Goal: Transaction & Acquisition: Book appointment/travel/reservation

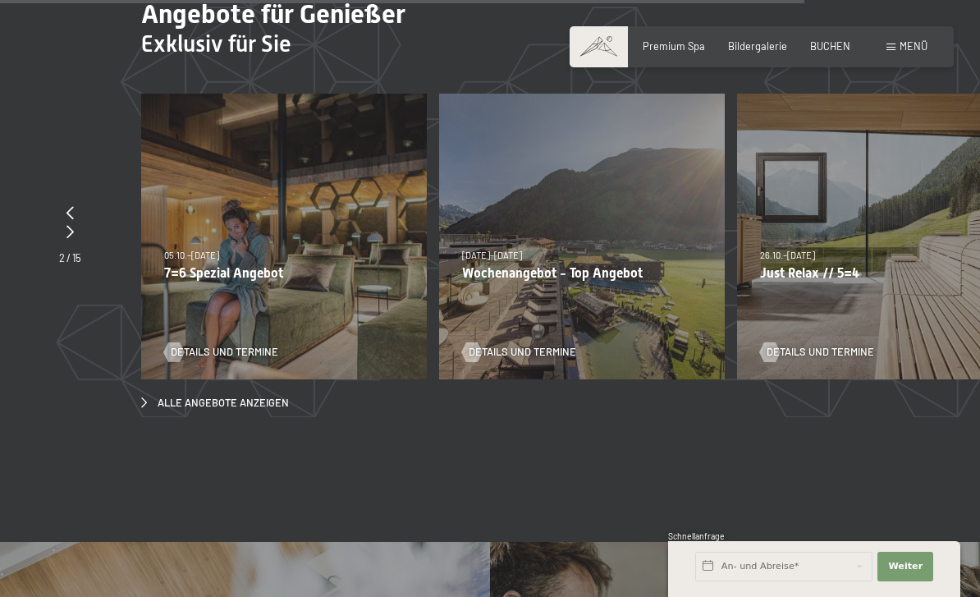
scroll to position [5626, 0]
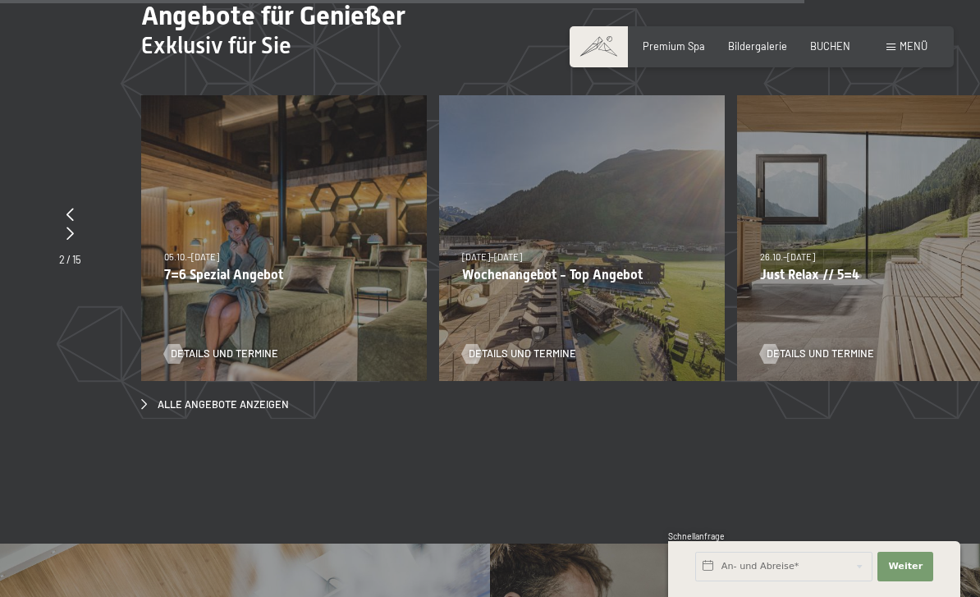
click at [0, 30] on section "Angebote für Genießer Exklusiv für Sie slide 5 to 7 of 15 23.08.–30.08.2026 23.…" at bounding box center [490, 205] width 980 height 543
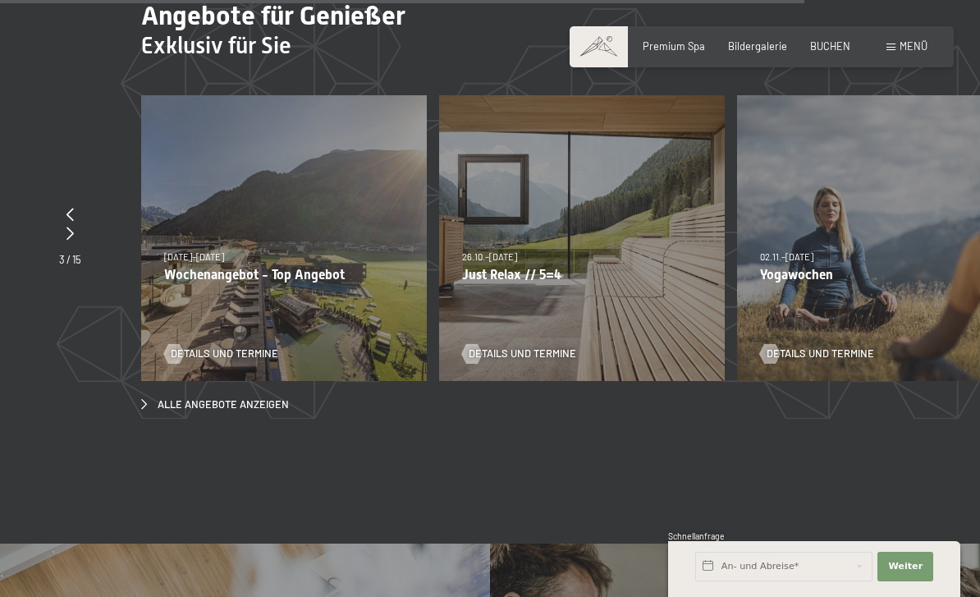
click at [512, 346] on span "Details und Termine" at bounding box center [522, 353] width 107 height 15
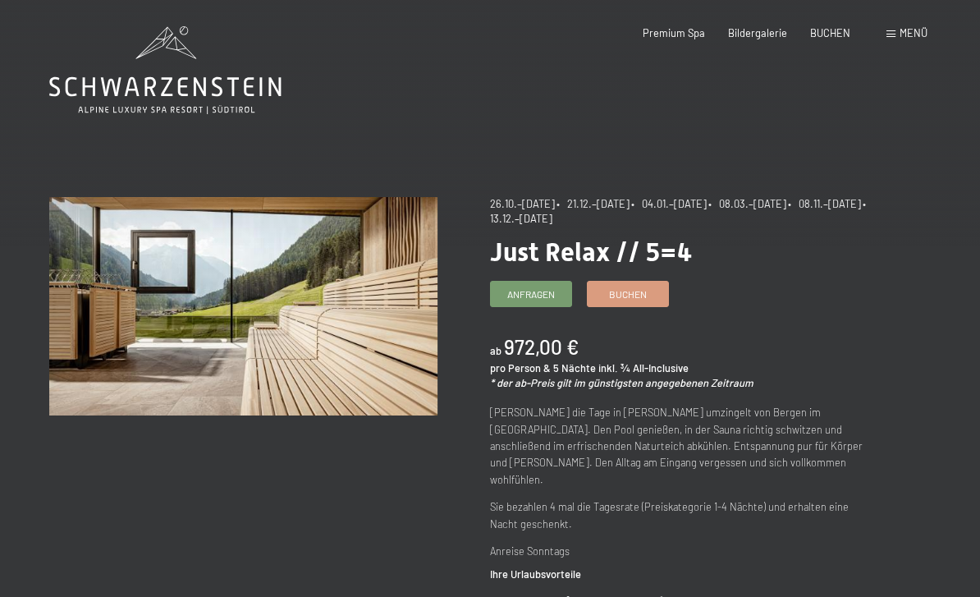
click at [628, 294] on span "Buchen" at bounding box center [628, 294] width 38 height 14
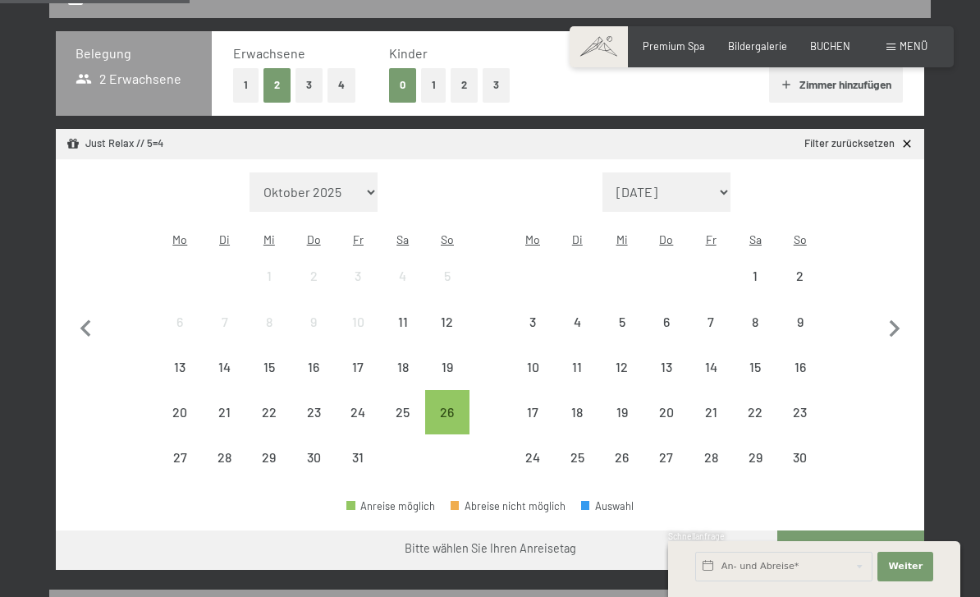
scroll to position [350, 0]
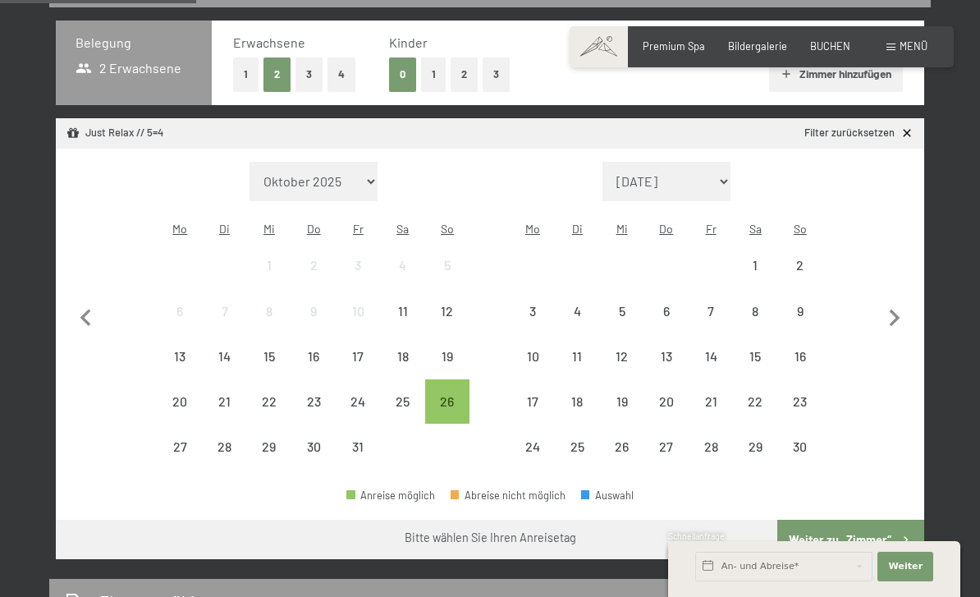
click at [904, 303] on icon "button" at bounding box center [894, 318] width 34 height 34
select select "[DATE]"
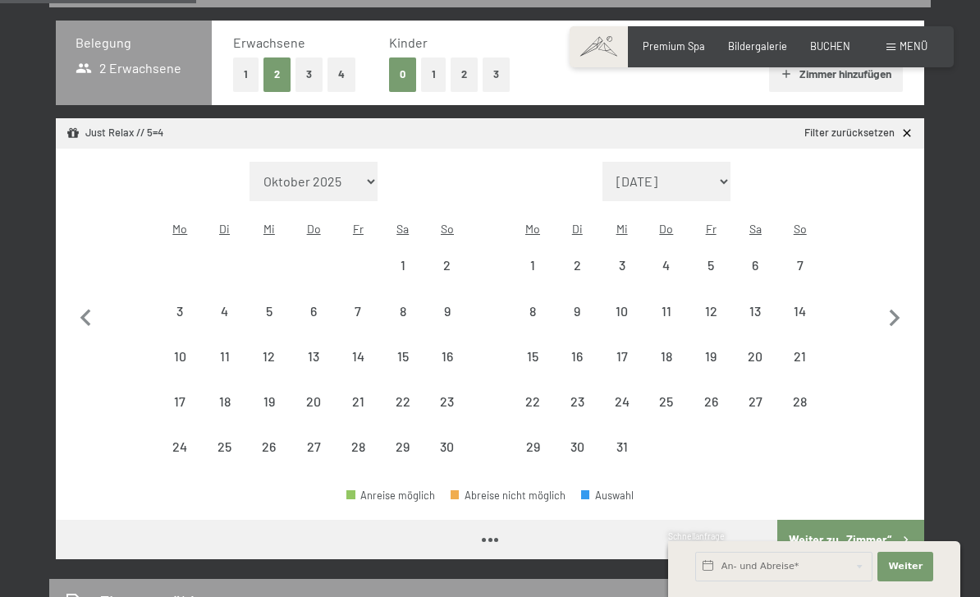
select select "[DATE]"
click at [894, 309] on icon "button" at bounding box center [894, 317] width 11 height 17
select select "[DATE]"
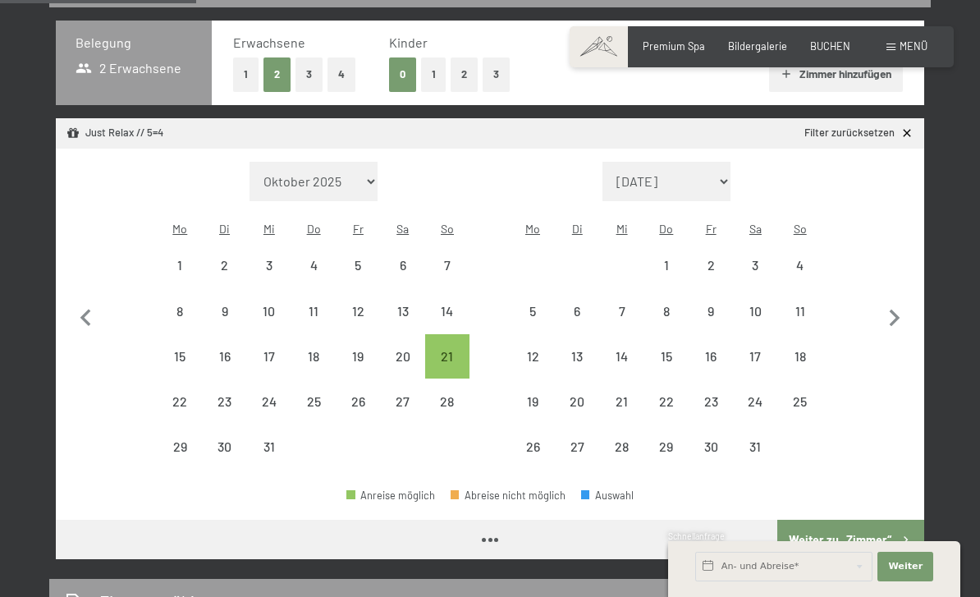
select select "[DATE]"
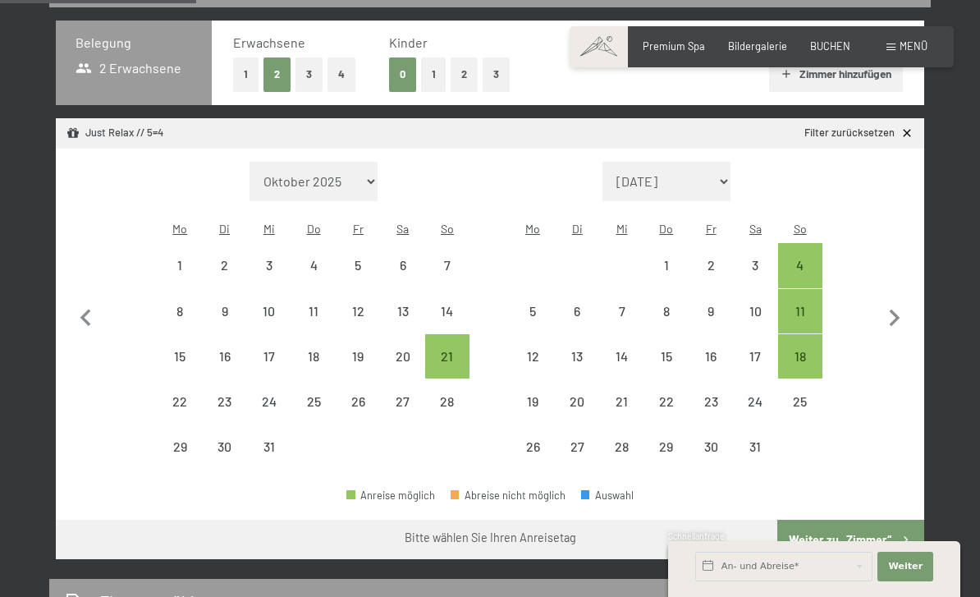
click at [795, 350] on div "18" at bounding box center [800, 370] width 41 height 41
select select "[DATE]"
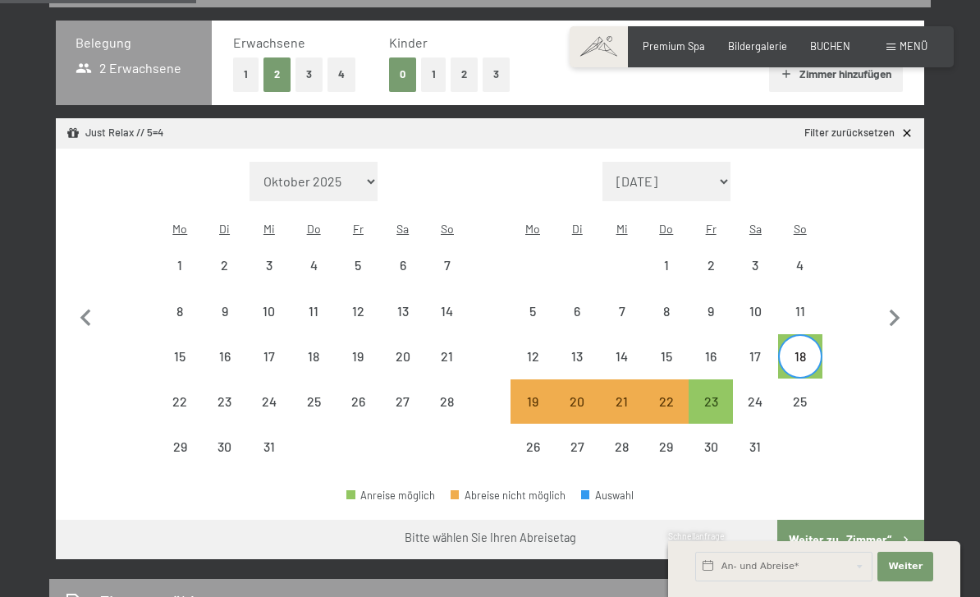
click at [863, 519] on button "Weiter zu „Zimmer“" at bounding box center [850, 538] width 147 height 39
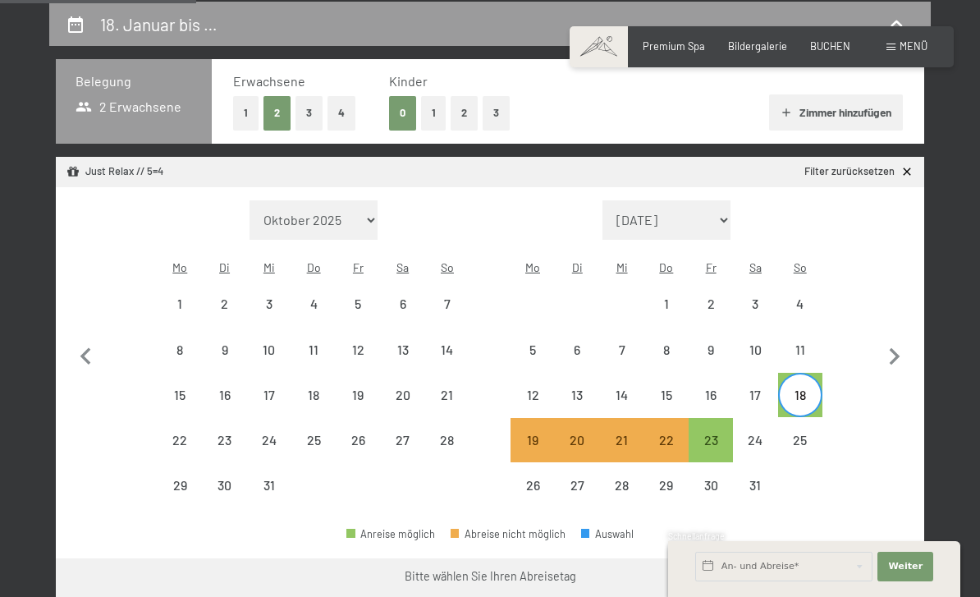
select select "[DATE]"
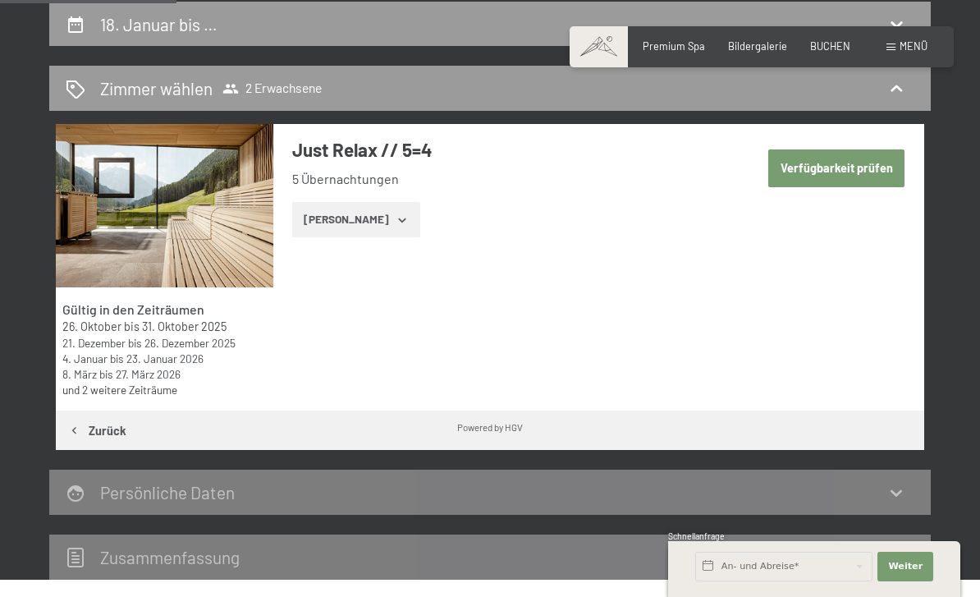
click at [857, 176] on button "Verfügbarkeit prüfen" at bounding box center [836, 168] width 136 height 38
select select "[DATE]"
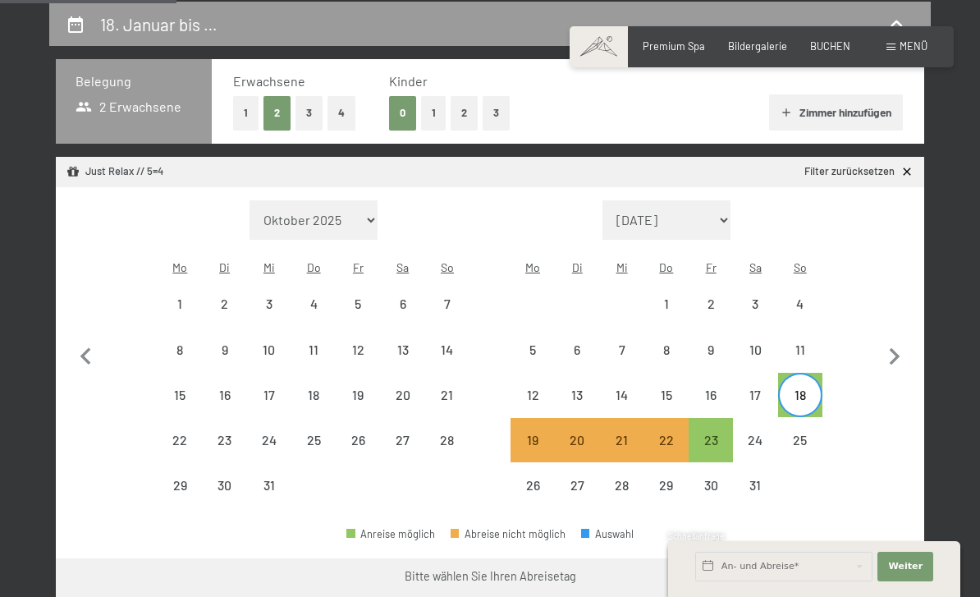
click at [866, 558] on button "Weiter zu „Zimmer“" at bounding box center [850, 577] width 147 height 39
select select "[DATE]"
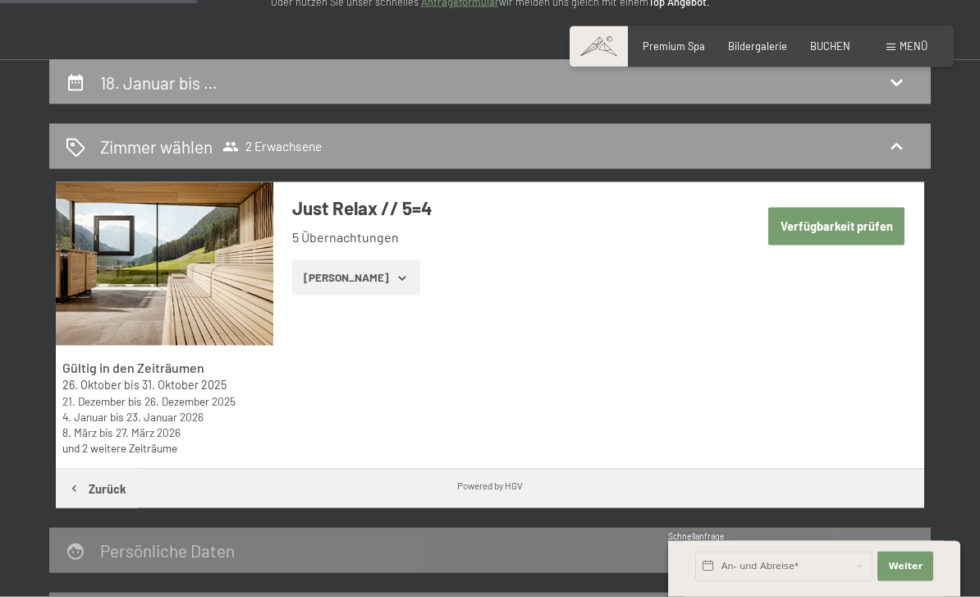
click at [866, 224] on button "Verfügbarkeit prüfen" at bounding box center [836, 227] width 136 height 38
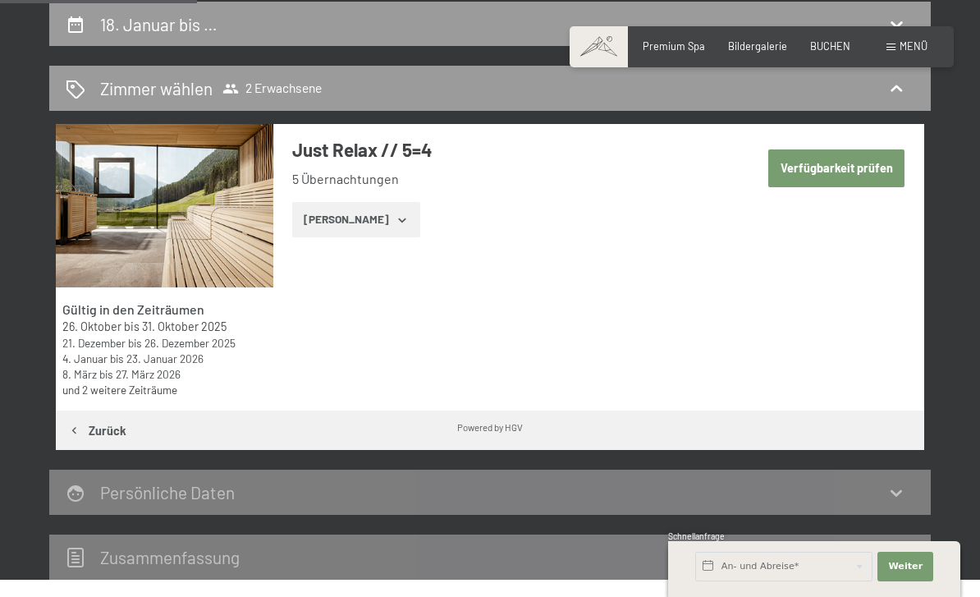
select select "[DATE]"
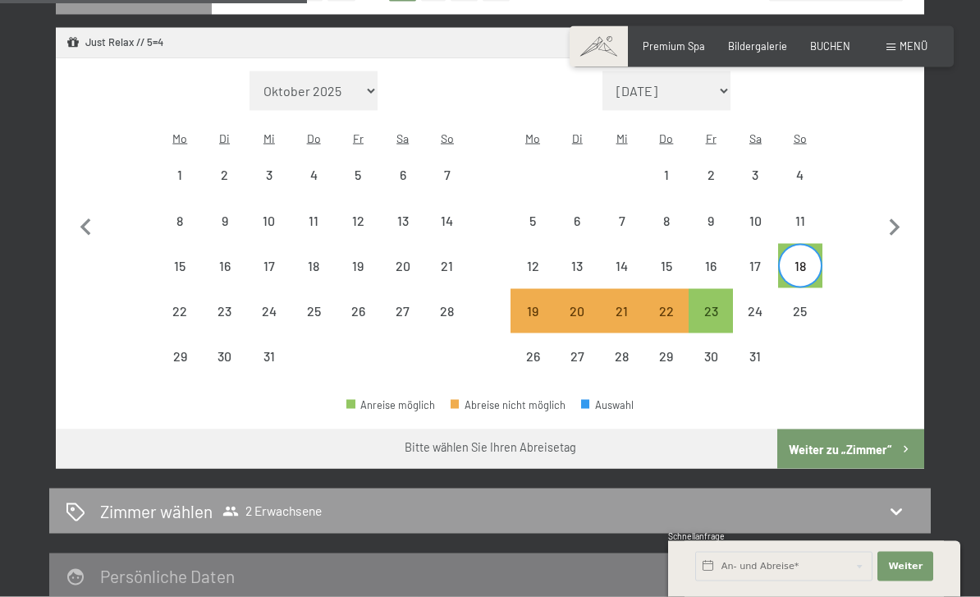
scroll to position [441, 0]
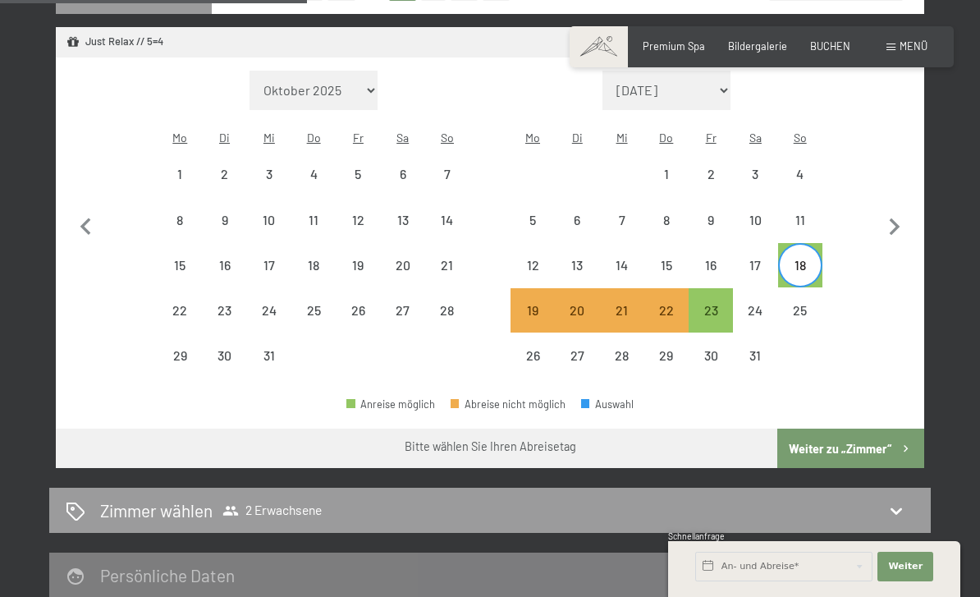
click at [712, 304] on div "23" at bounding box center [710, 324] width 41 height 41
select select "[DATE]"
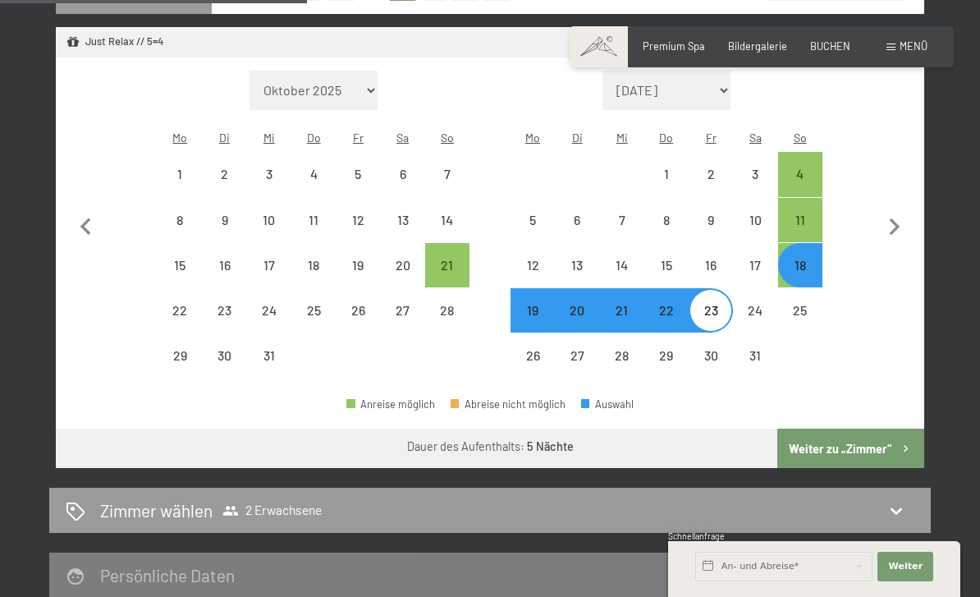
click at [885, 428] on button "Weiter zu „Zimmer“" at bounding box center [850, 447] width 147 height 39
select select "[DATE]"
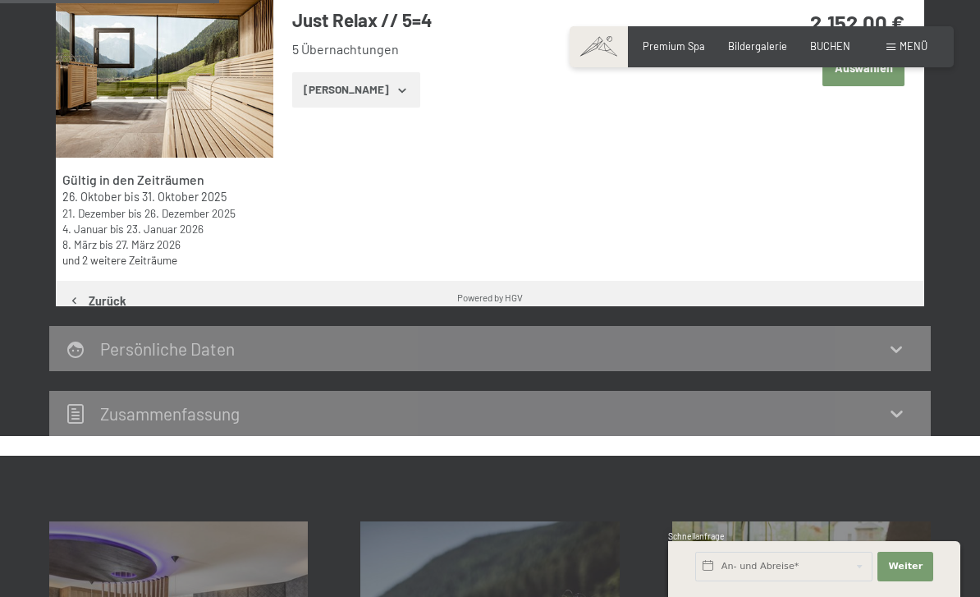
scroll to position [312, 0]
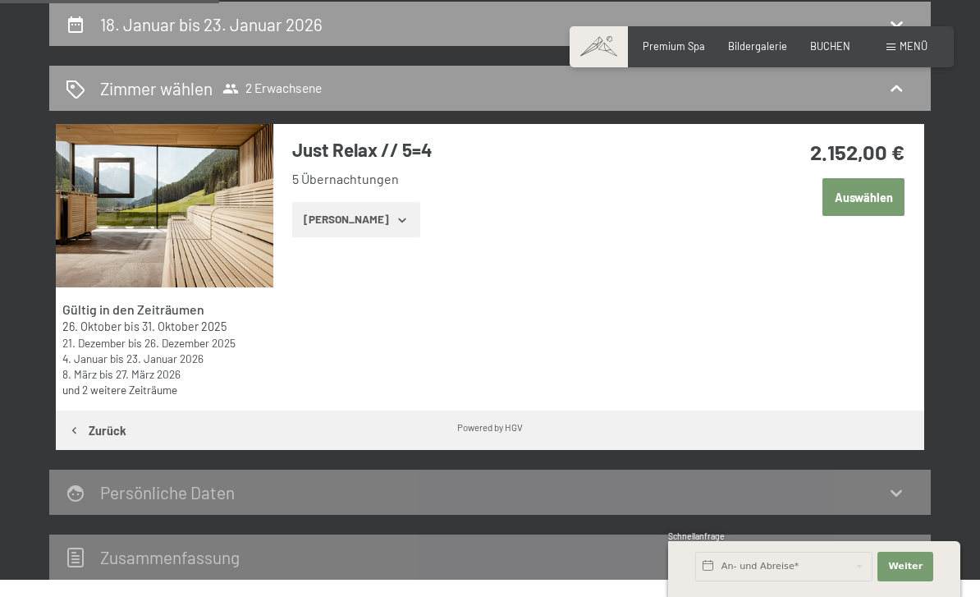
click at [377, 219] on button "Zeige Zimmer" at bounding box center [355, 220] width 127 height 36
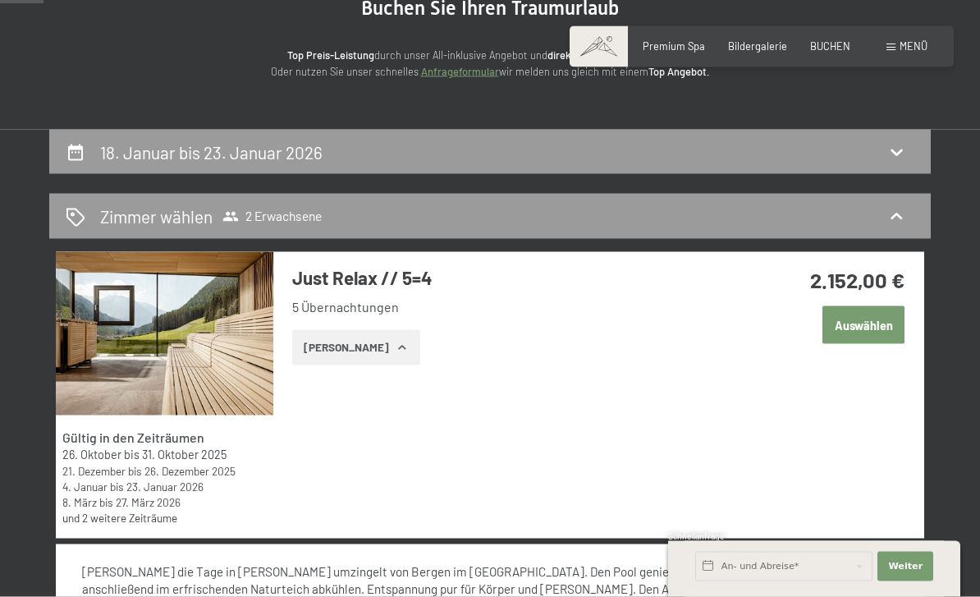
scroll to position [0, 0]
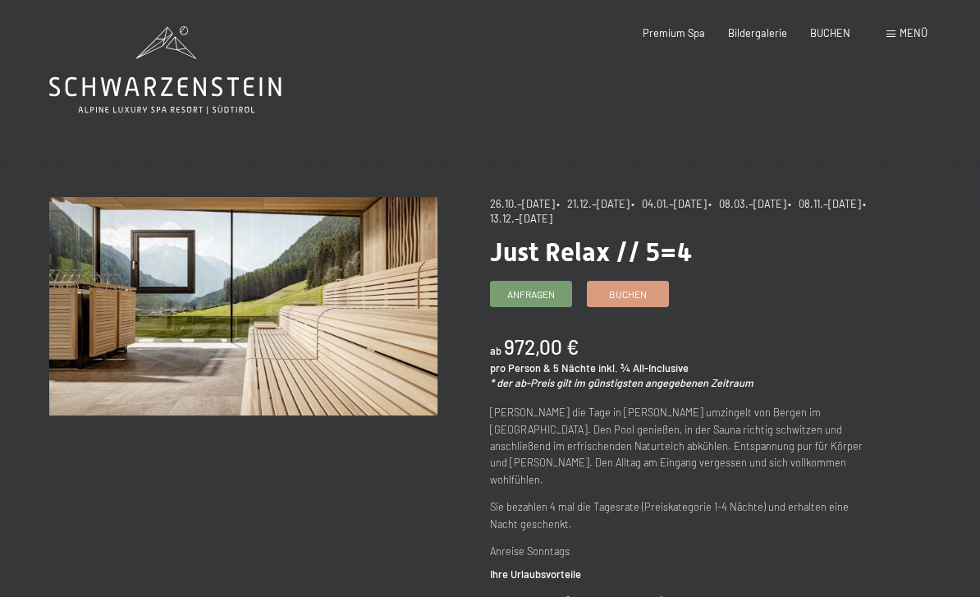
click at [619, 287] on span "Buchen" at bounding box center [628, 294] width 38 height 14
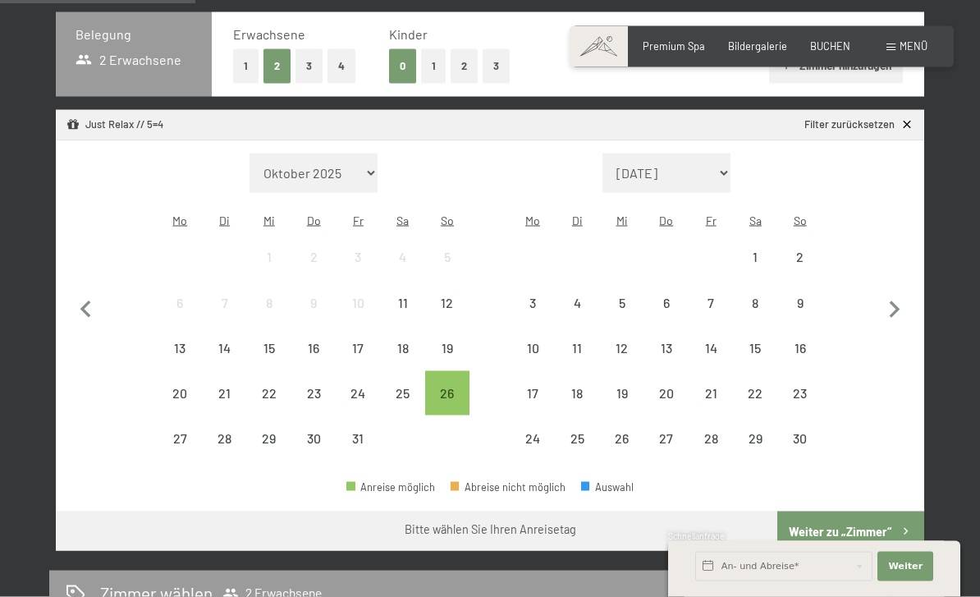
scroll to position [359, 0]
click at [894, 303] on icon "button" at bounding box center [894, 309] width 34 height 34
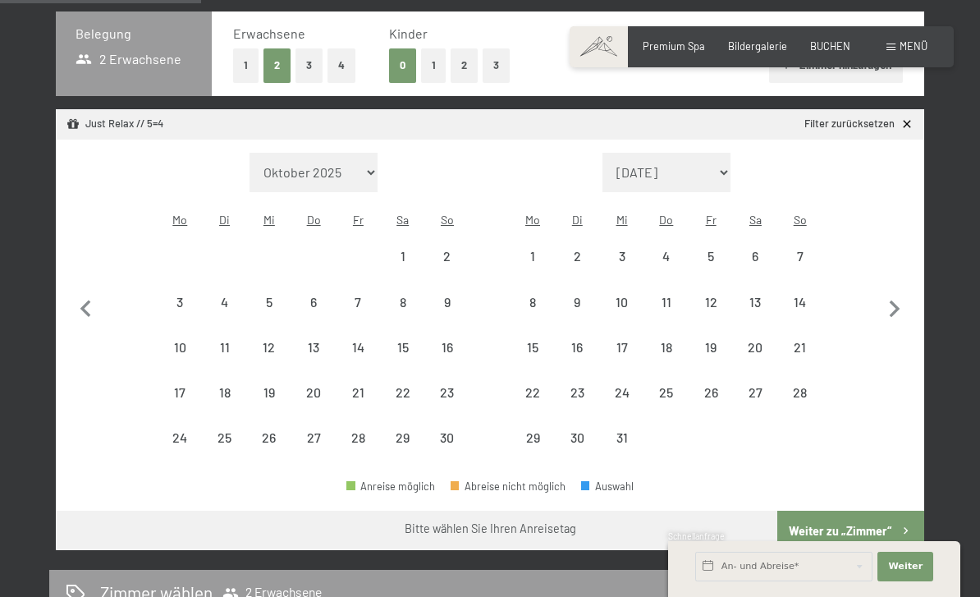
select select "[DATE]"
click at [894, 292] on icon "button" at bounding box center [894, 309] width 34 height 34
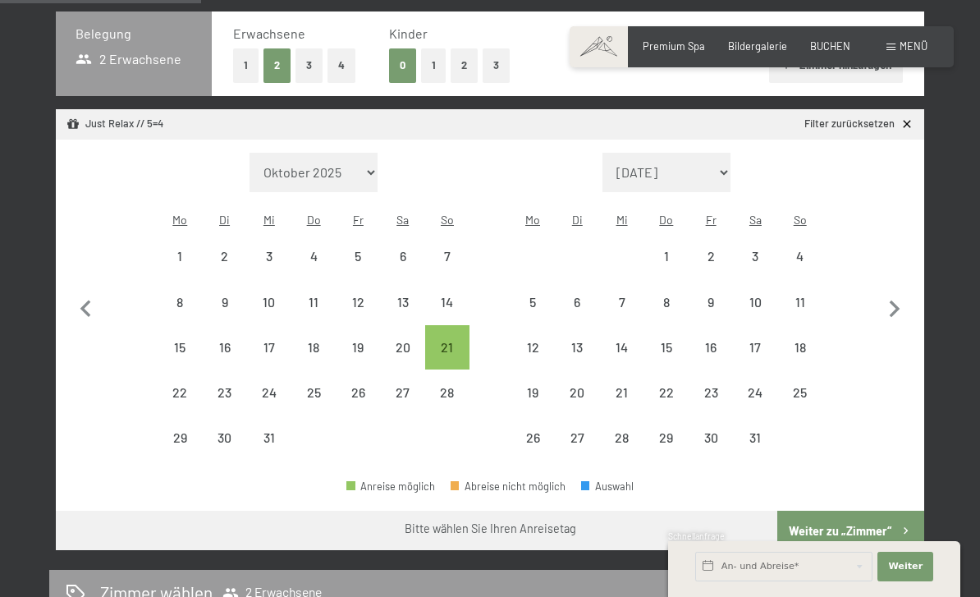
select select "[DATE]"
click at [802, 341] on div "18" at bounding box center [800, 361] width 41 height 41
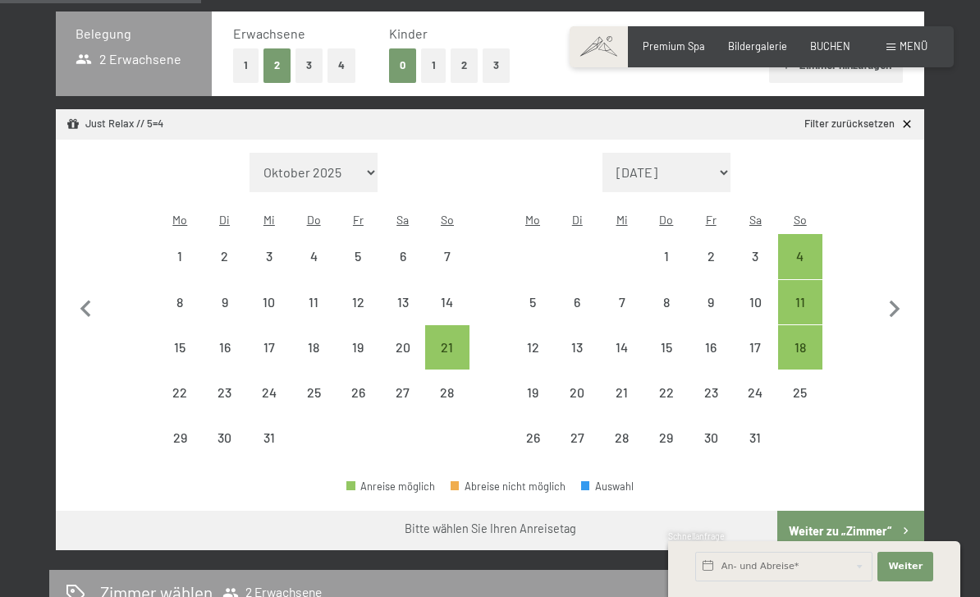
select select "[DATE]"
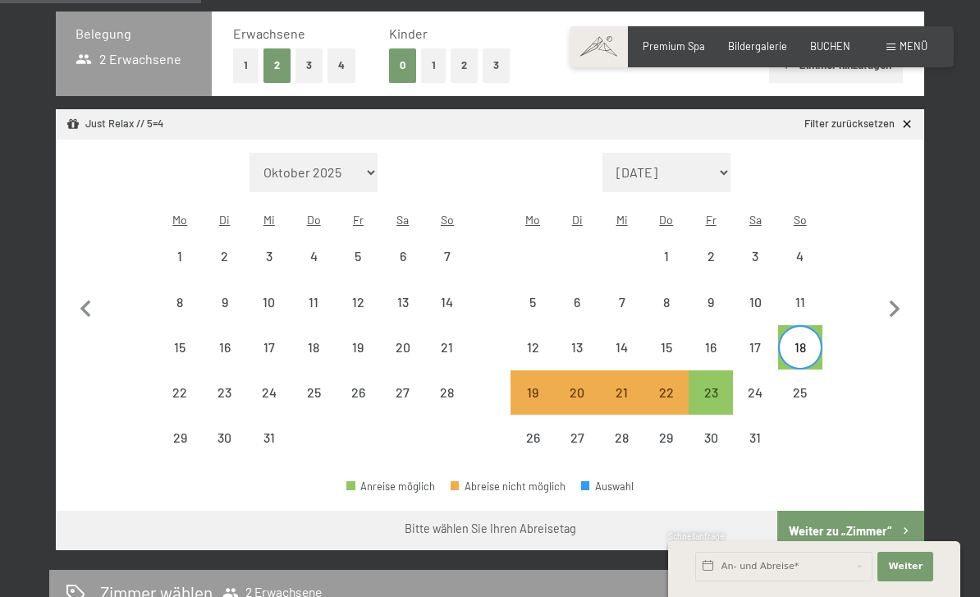
click at [791, 341] on div "18" at bounding box center [800, 361] width 41 height 41
select select "[DATE]"
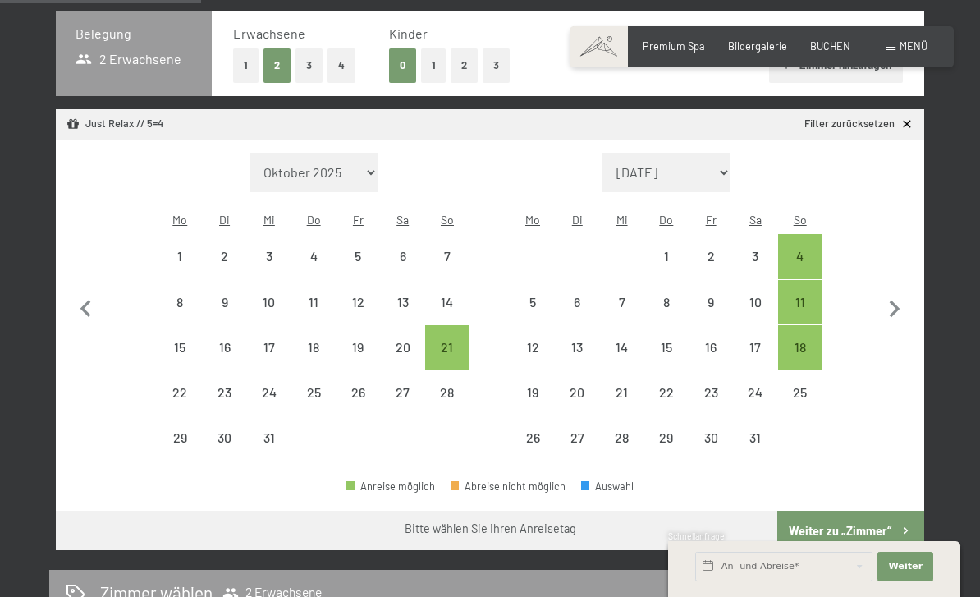
click at [700, 341] on div "16" at bounding box center [710, 361] width 41 height 41
select select "[DATE]"
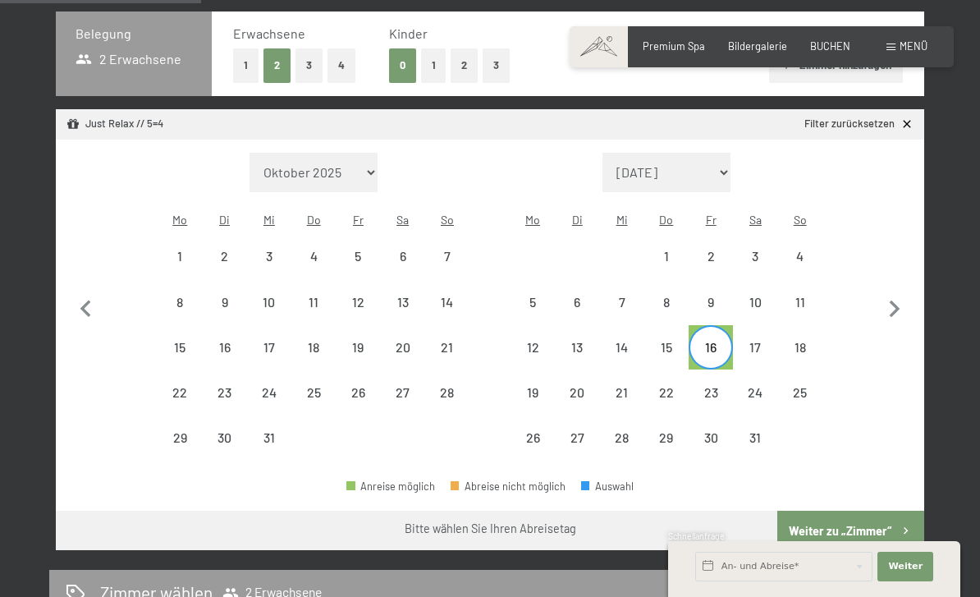
click at [658, 341] on div "15" at bounding box center [666, 361] width 41 height 41
select select "[DATE]"
click at [574, 386] on div "20" at bounding box center [576, 406] width 41 height 41
select select "[DATE]"
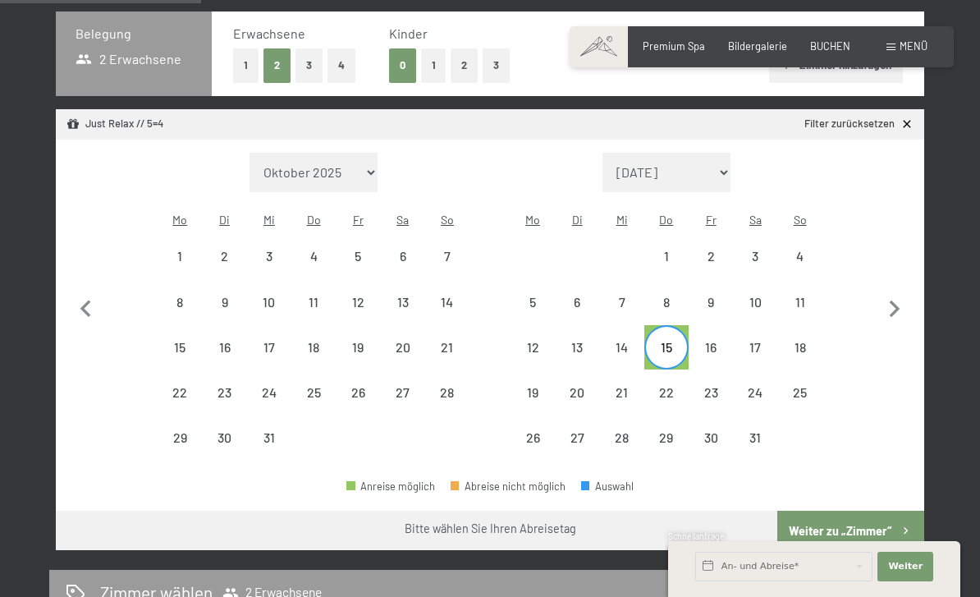
select select "[DATE]"
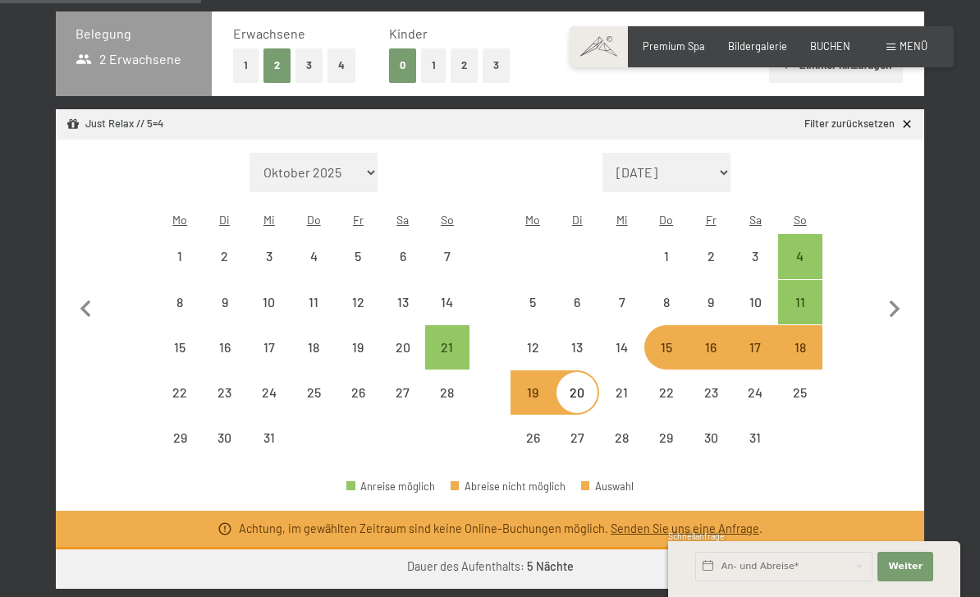
click at [853, 549] on button "Weiter zu „Zimmer“" at bounding box center [850, 568] width 147 height 39
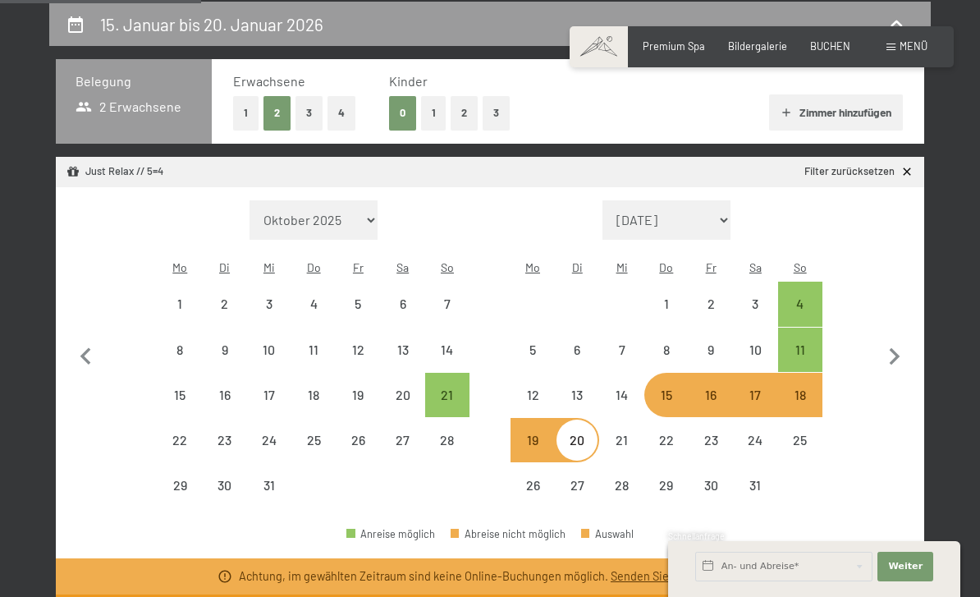
select select "[DATE]"
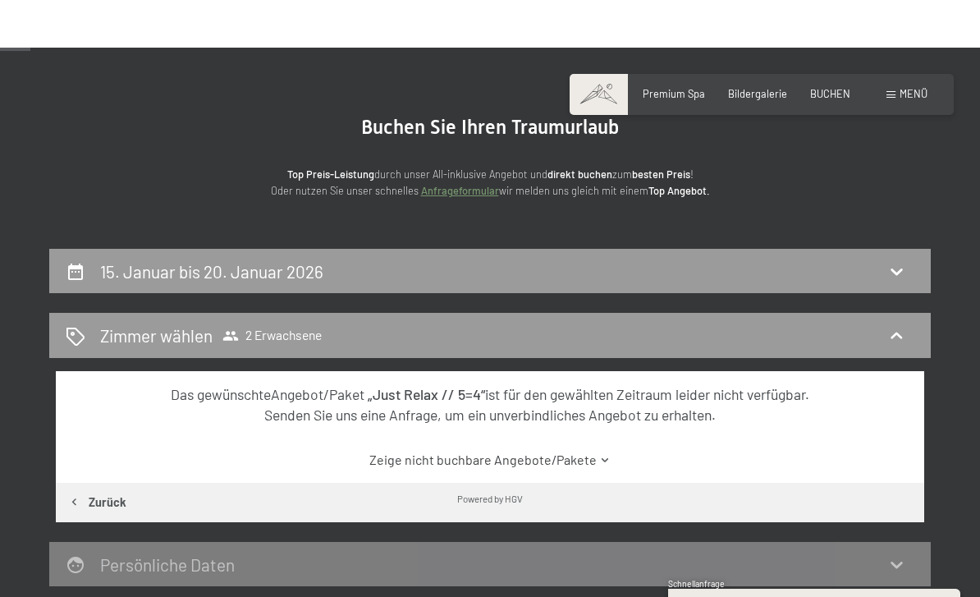
scroll to position [0, 0]
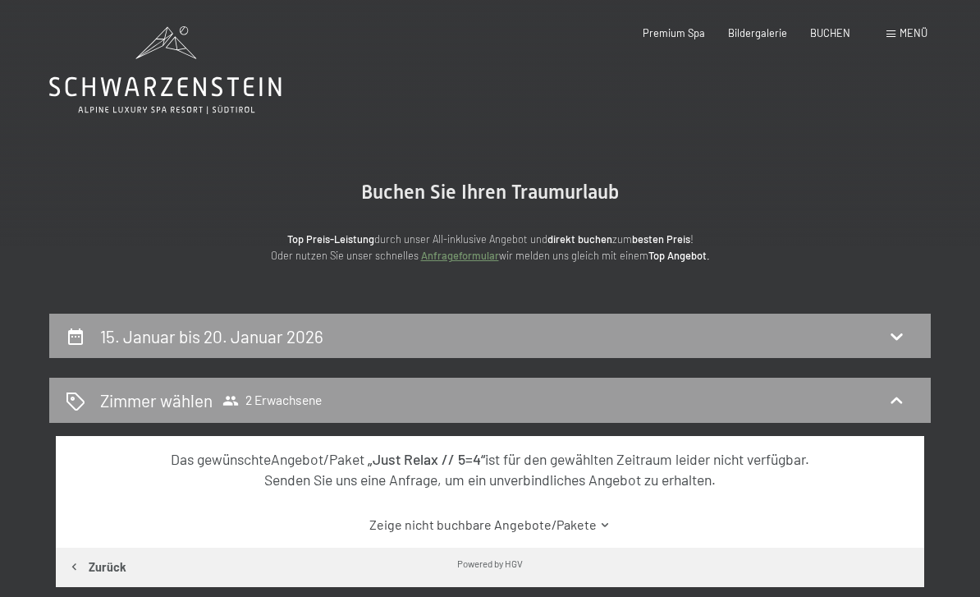
click at [823, 30] on span "BUCHEN" at bounding box center [830, 32] width 40 height 13
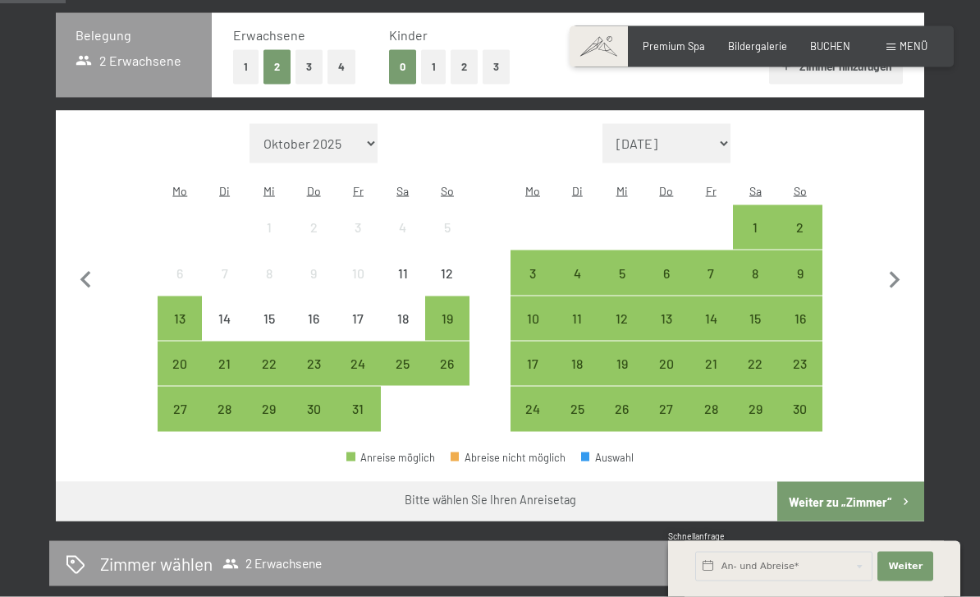
scroll to position [374, 0]
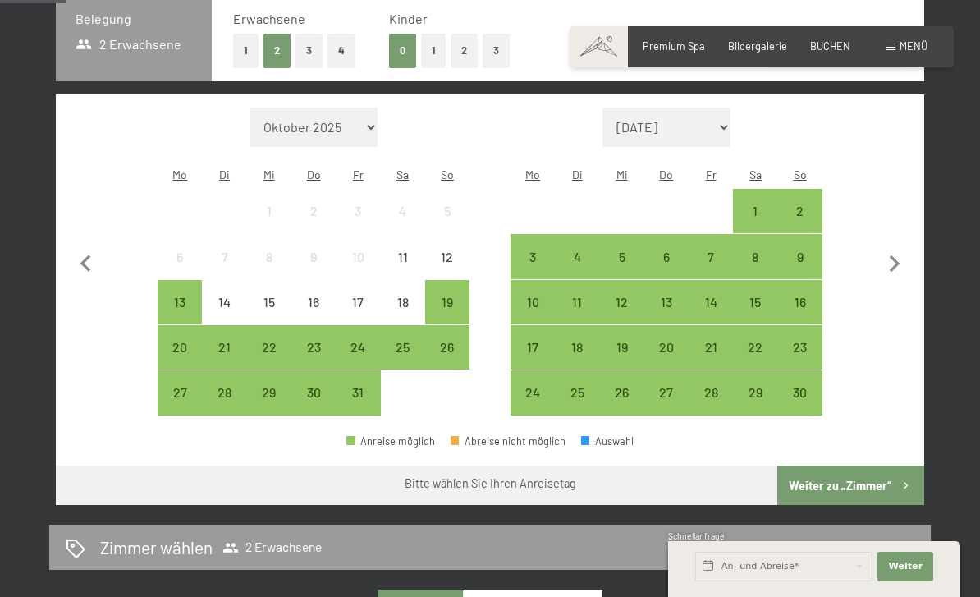
click at [896, 258] on icon "button" at bounding box center [894, 264] width 34 height 34
select select "[DATE]"
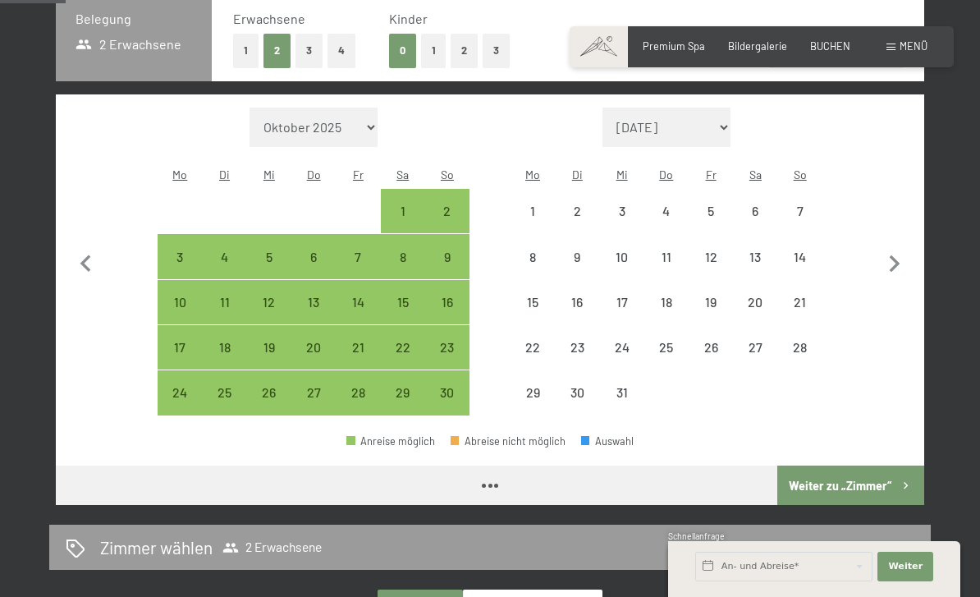
select select "[DATE]"
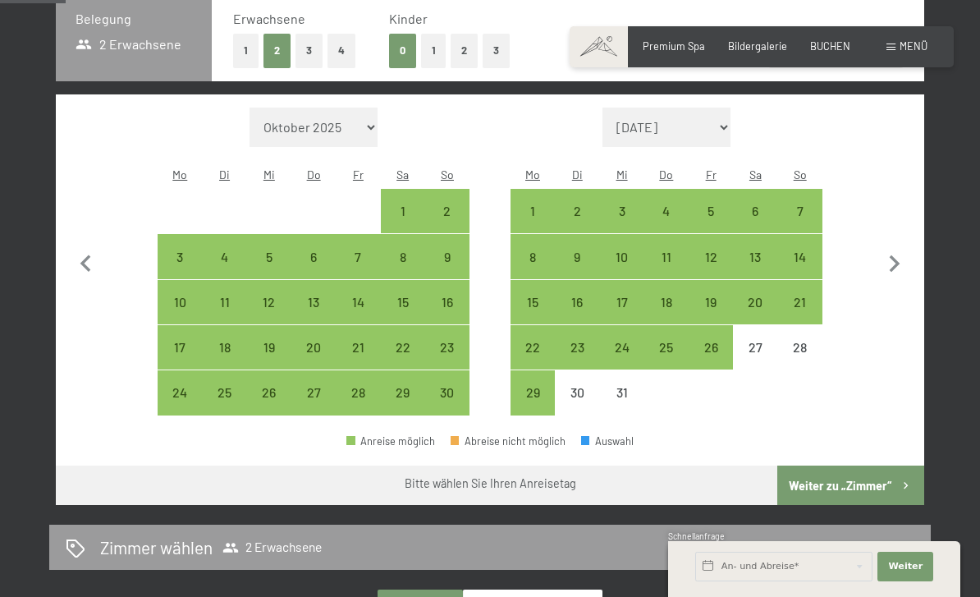
click at [890, 257] on icon "button" at bounding box center [894, 264] width 34 height 34
select select "[DATE]"
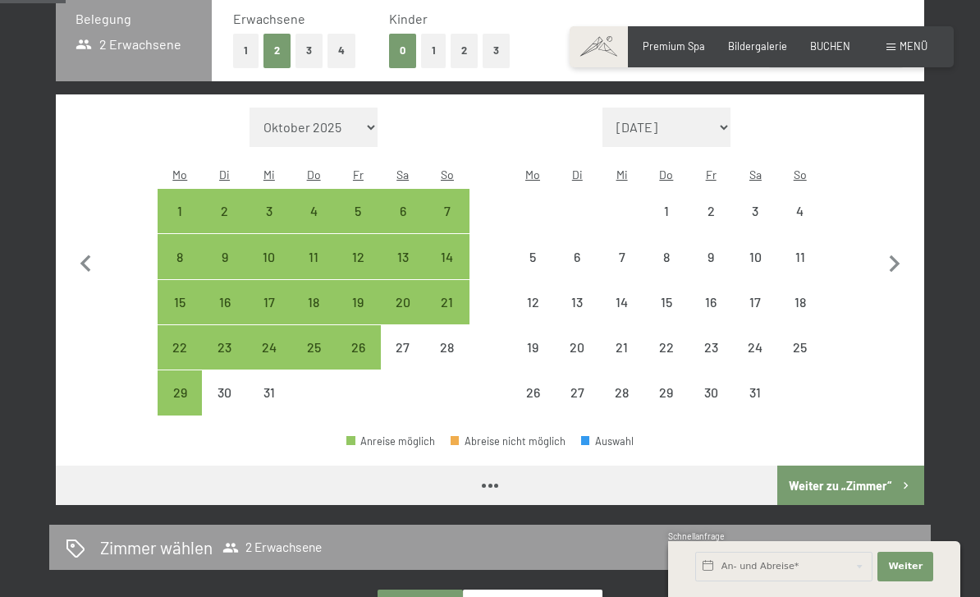
select select "[DATE]"
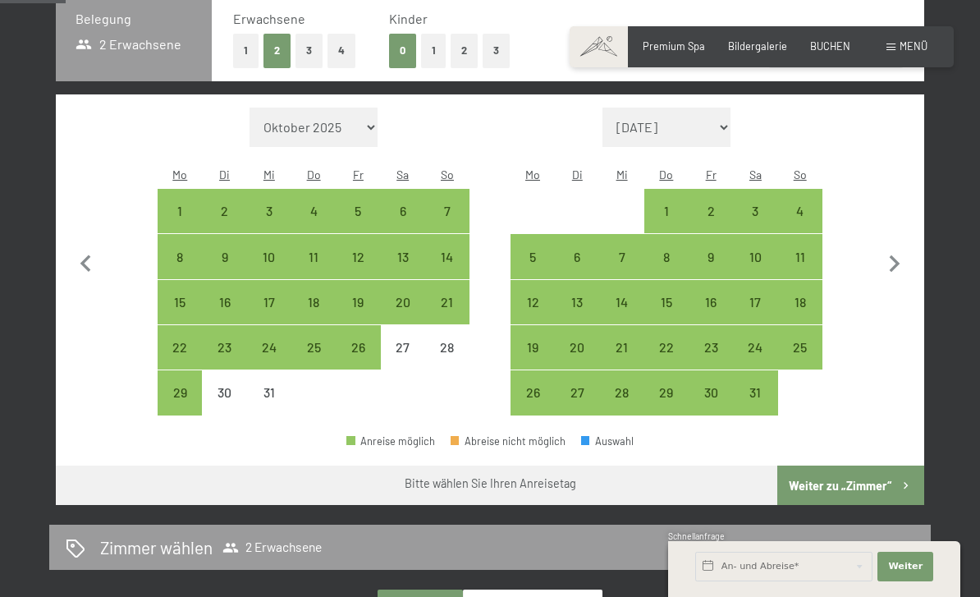
click at [663, 295] on div "15" at bounding box center [666, 315] width 41 height 41
select select "[DATE]"
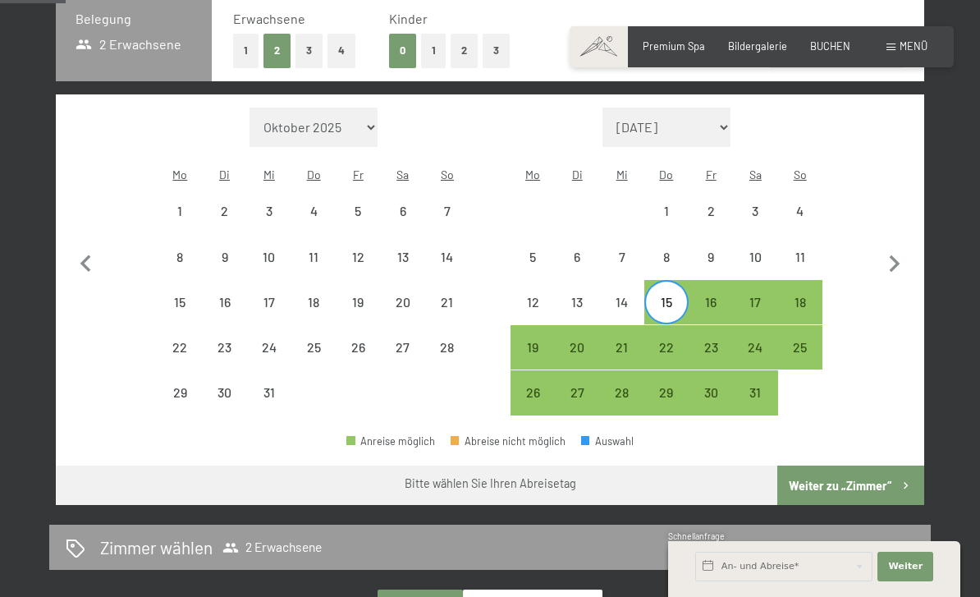
click at [578, 343] on div "20" at bounding box center [576, 361] width 41 height 41
select select "[DATE]"
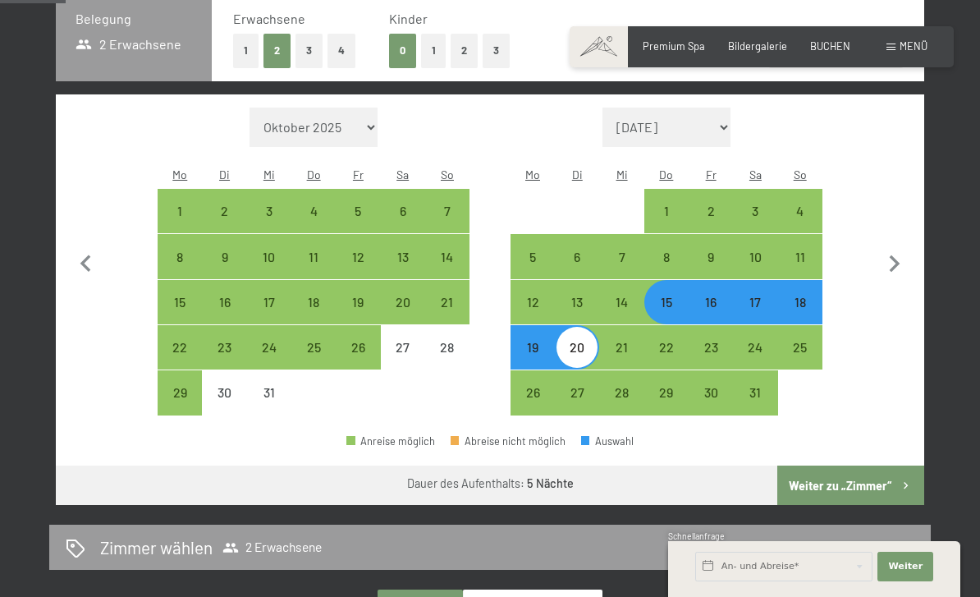
click at [824, 466] on button "Weiter zu „Zimmer“" at bounding box center [850, 484] width 147 height 39
select select "[DATE]"
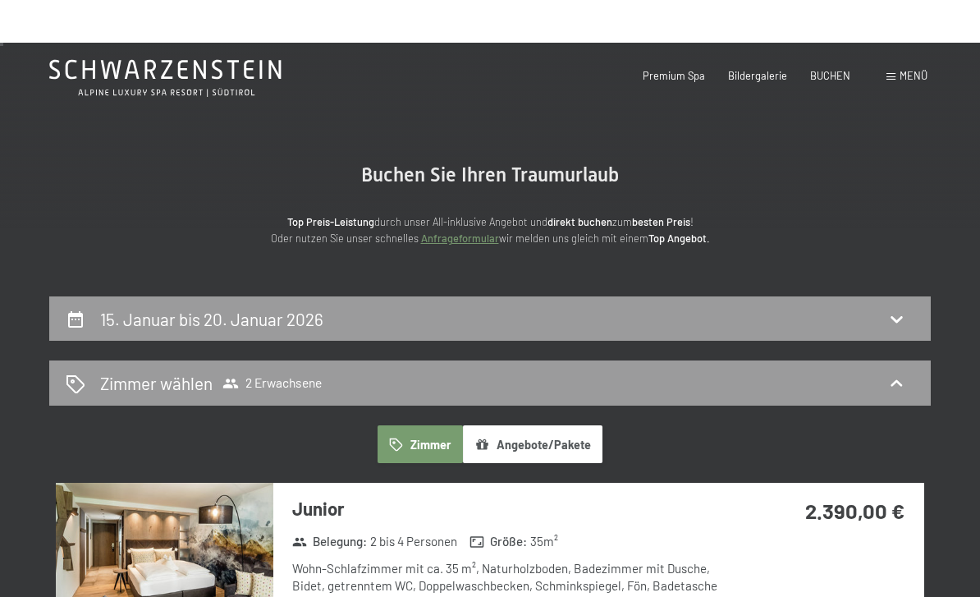
scroll to position [0, 0]
